Goal: Task Accomplishment & Management: Use online tool/utility

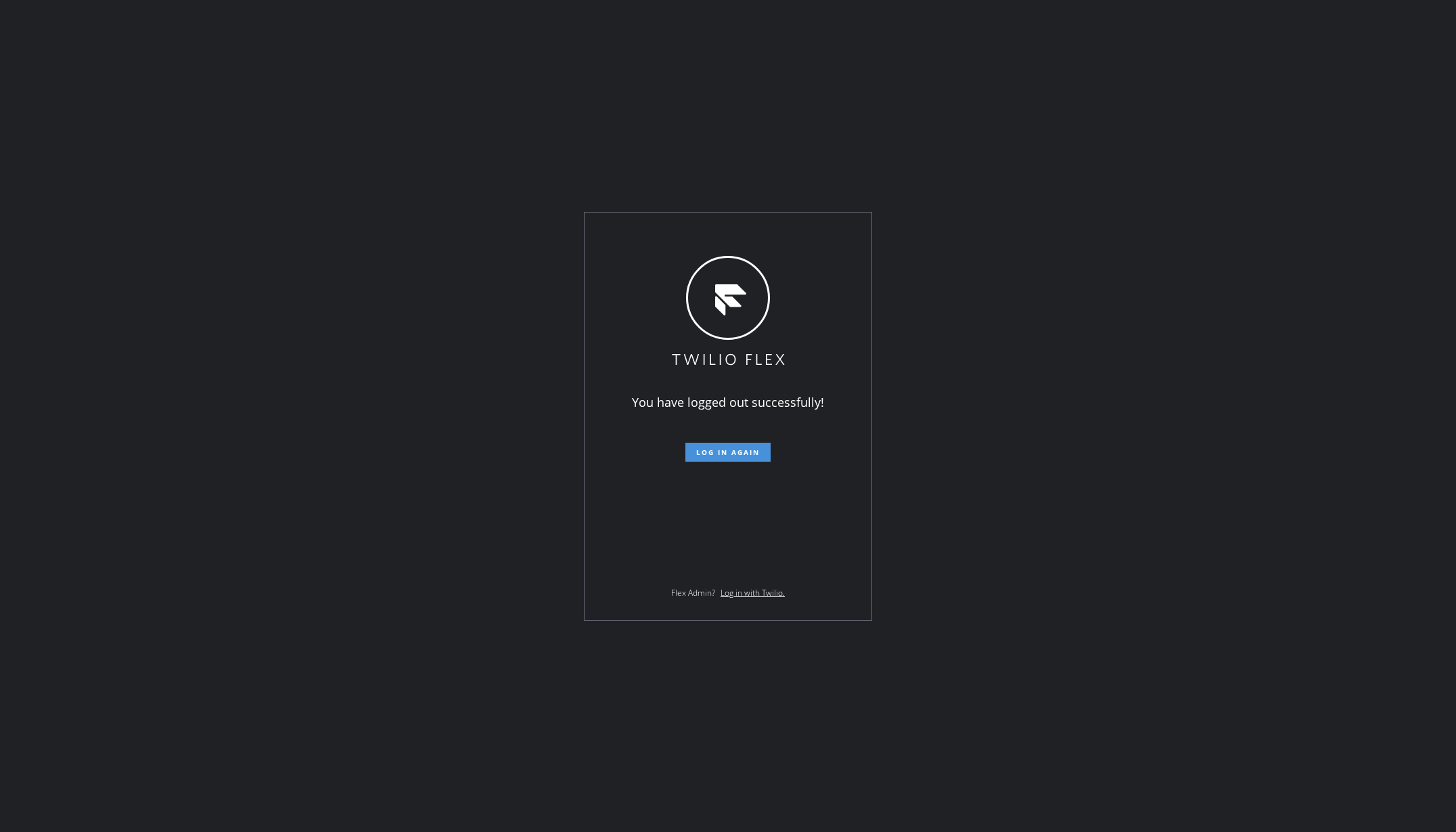
click at [742, 454] on span "Log in again" at bounding box center [728, 452] width 64 height 9
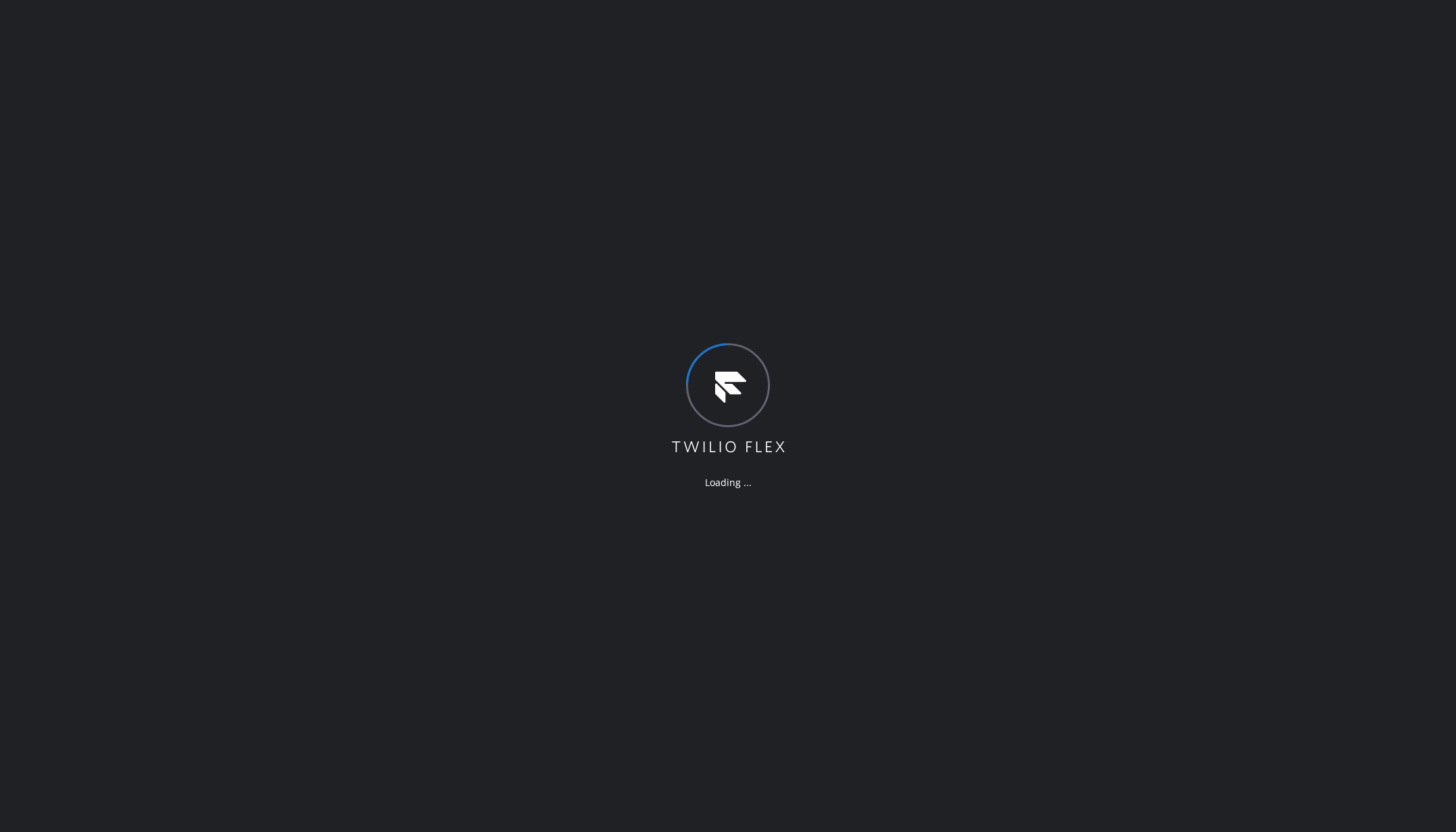
click at [271, 241] on div "Loading ..." at bounding box center [728, 416] width 1456 height 832
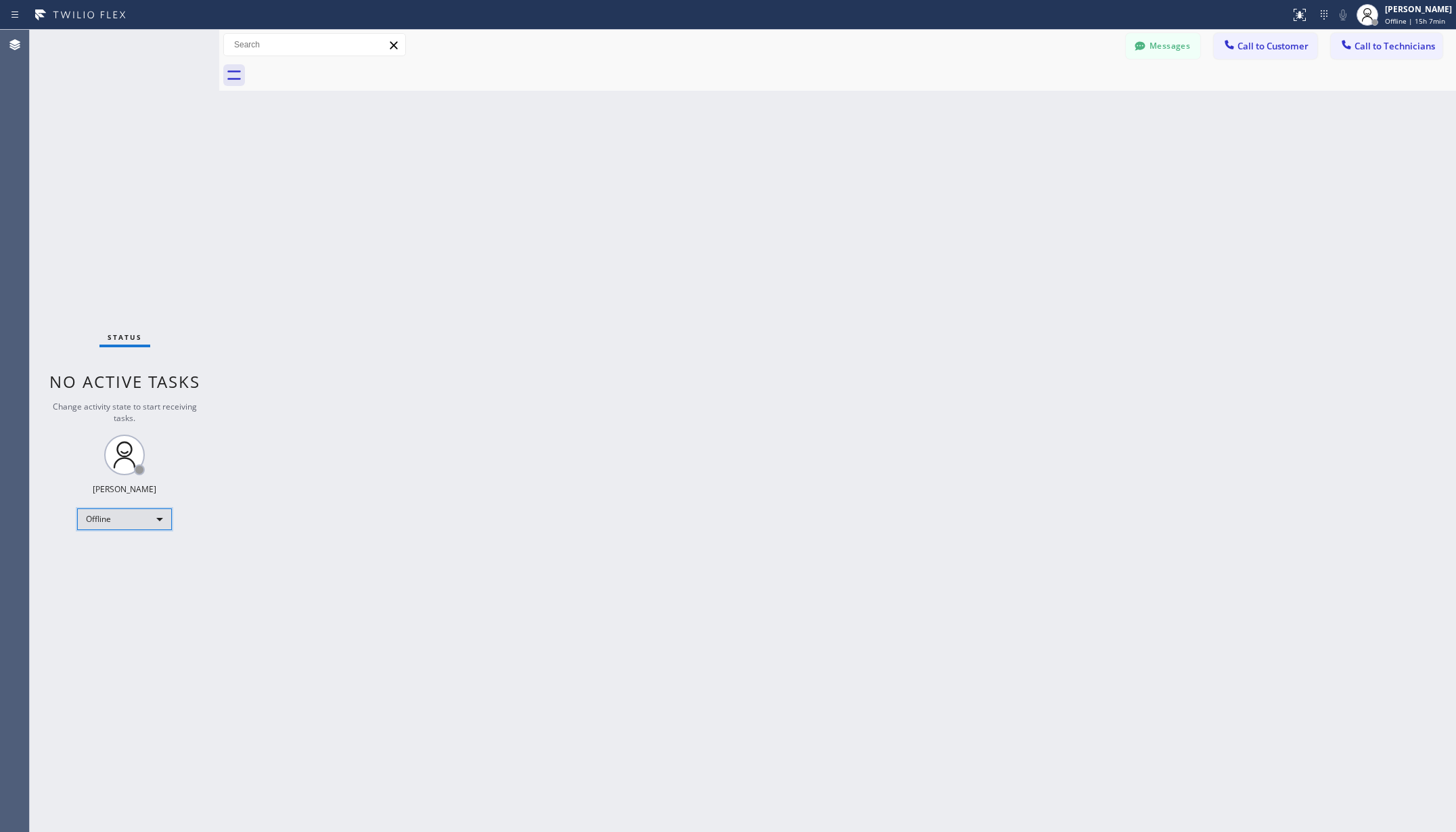
click at [109, 518] on div "Offline" at bounding box center [125, 519] width 95 height 21
click at [106, 569] on li "Unavailable" at bounding box center [123, 572] width 91 height 16
click at [339, 532] on div "Back to Dashboard Change Sender ID Customers Technicians AA Adam Arseneault 09/…" at bounding box center [837, 431] width 1237 height 802
click at [330, 280] on div "Back to Dashboard Change Sender ID Customers Technicians AA Adam Arseneault 09/…" at bounding box center [837, 431] width 1237 height 802
